Goal: Transaction & Acquisition: Purchase product/service

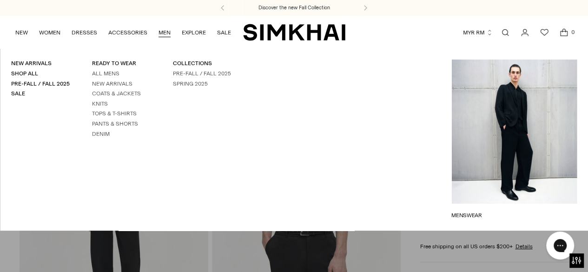
click at [506, 32] on link "Open search modal" at bounding box center [505, 32] width 19 height 19
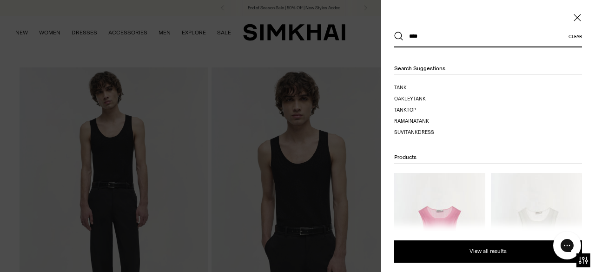
type input "****"
click at [394, 32] on button "Search" at bounding box center [398, 36] width 9 height 9
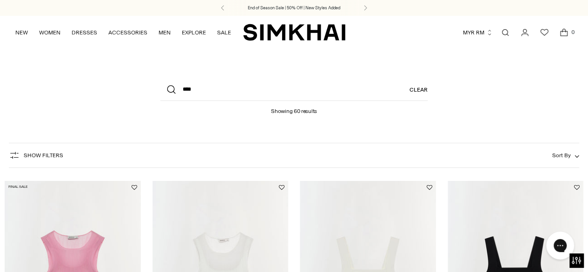
click at [26, 156] on span "Show Filters" at bounding box center [43, 155] width 39 height 7
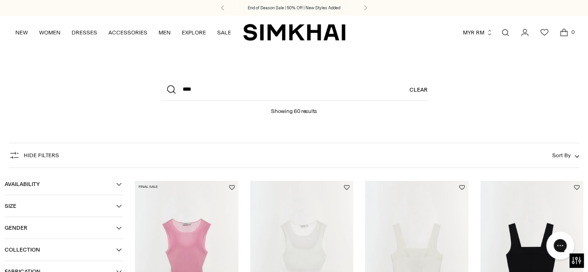
click at [107, 235] on button "Gender" at bounding box center [64, 227] width 118 height 21
click at [10, 247] on icon at bounding box center [8, 244] width 5 height 5
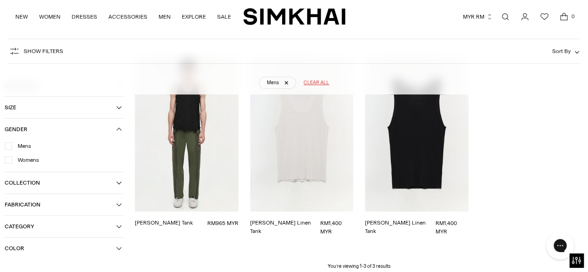
scroll to position [134, 0]
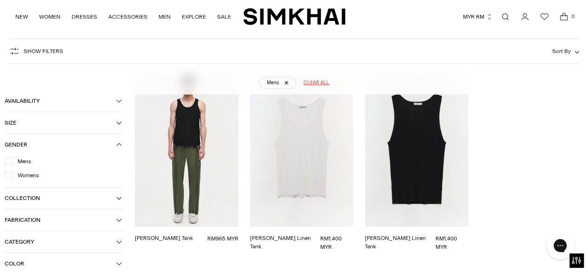
click at [0, 0] on img "Micheal Tank" at bounding box center [0, 0] width 0 height 0
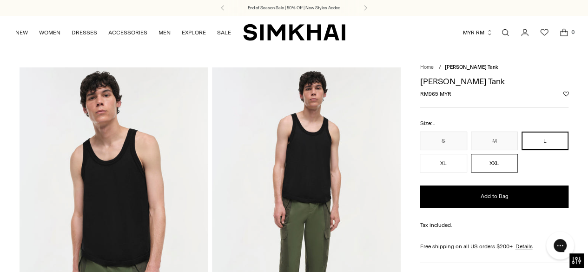
click at [495, 165] on button "XXL" at bounding box center [494, 163] width 47 height 19
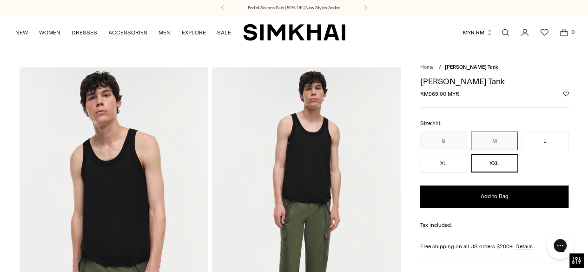
click at [503, 141] on button "M" at bounding box center [494, 141] width 47 height 19
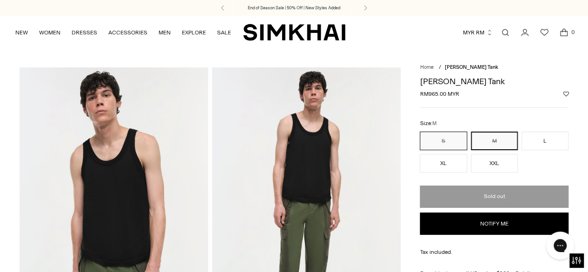
click at [451, 143] on button "S" at bounding box center [443, 141] width 47 height 19
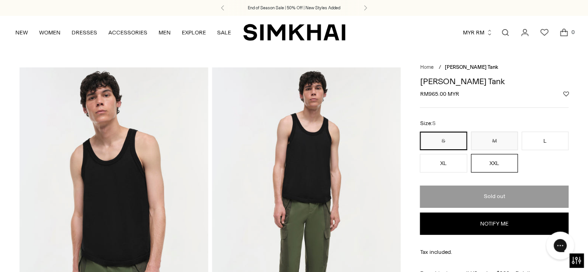
click at [487, 159] on button "XXL" at bounding box center [494, 163] width 47 height 19
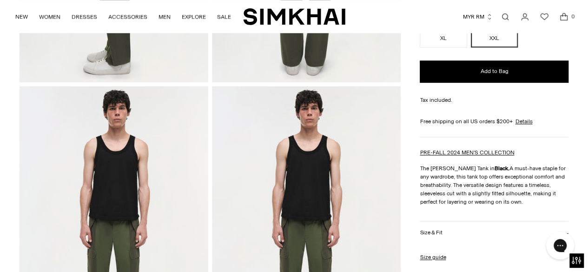
scroll to position [747, 0]
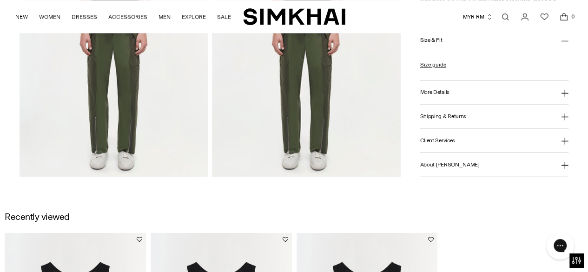
click at [465, 40] on button "Size & Fit" at bounding box center [494, 41] width 149 height 24
click at [461, 73] on button "Size & Fit" at bounding box center [494, 69] width 149 height 24
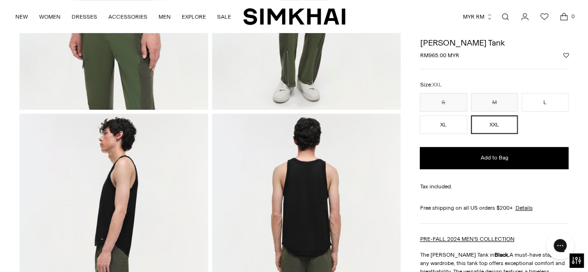
scroll to position [0, 0]
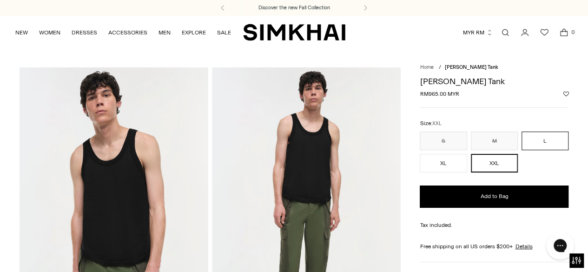
click at [540, 144] on button "L" at bounding box center [544, 141] width 47 height 19
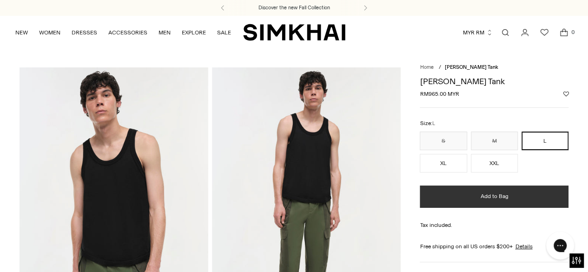
click at [495, 195] on span "Add to Bag" at bounding box center [494, 196] width 28 height 8
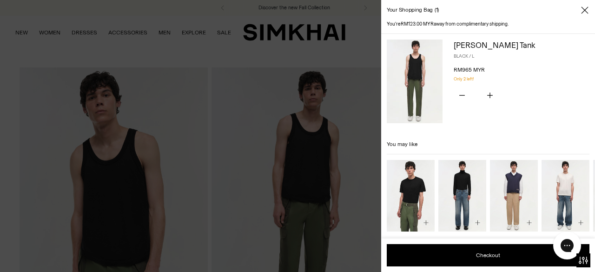
click at [350, 47] on div at bounding box center [297, 136] width 595 height 272
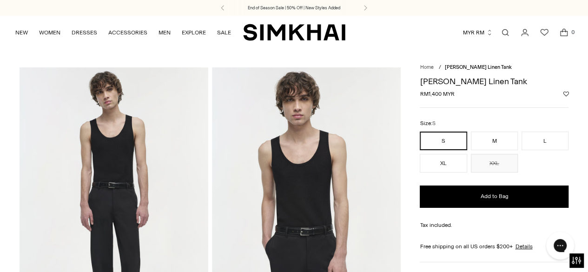
drag, startPoint x: 594, startPoint y: 30, endPoint x: 594, endPoint y: 1, distance: 28.8
